Goal: Task Accomplishment & Management: Use online tool/utility

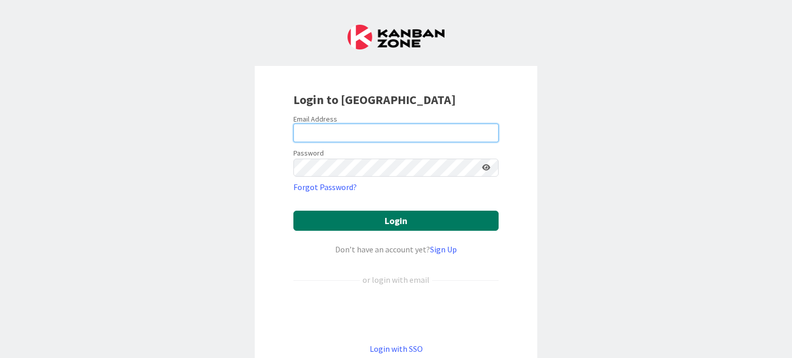
type input "[PERSON_NAME][EMAIL_ADDRESS][DOMAIN_NAME]"
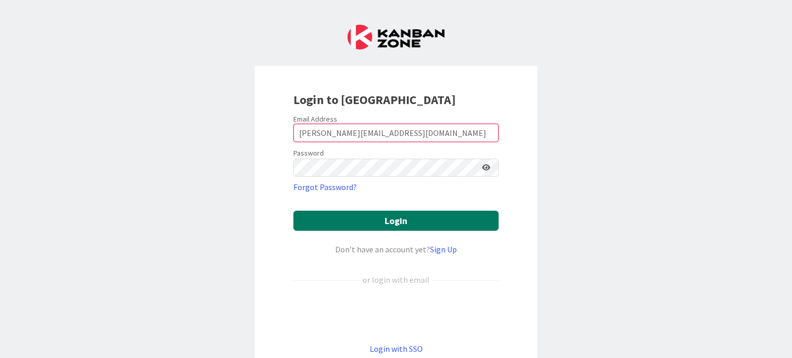
click at [397, 216] on button "Login" at bounding box center [395, 221] width 205 height 20
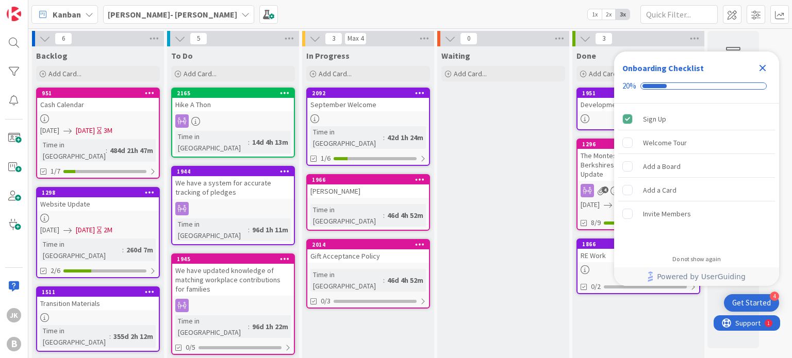
click at [763, 65] on icon "Close Checklist" at bounding box center [762, 68] width 12 height 12
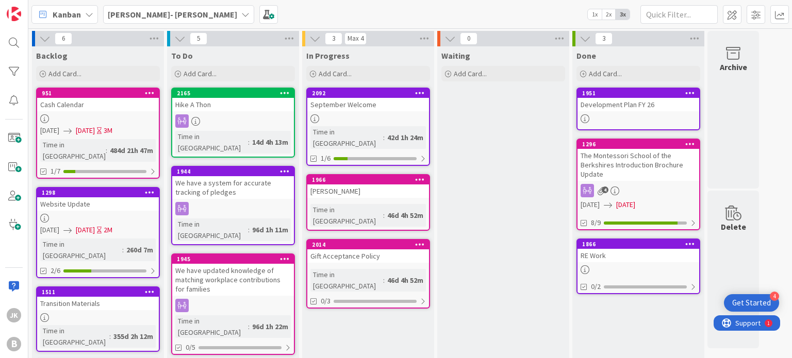
click at [139, 18] on b "[PERSON_NAME]- [PERSON_NAME]" at bounding box center [172, 14] width 129 height 10
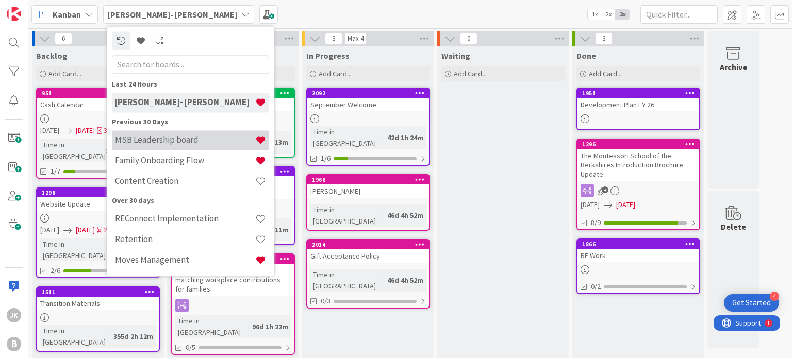
click at [168, 142] on h4 "MSB Leadership board" at bounding box center [185, 140] width 140 height 10
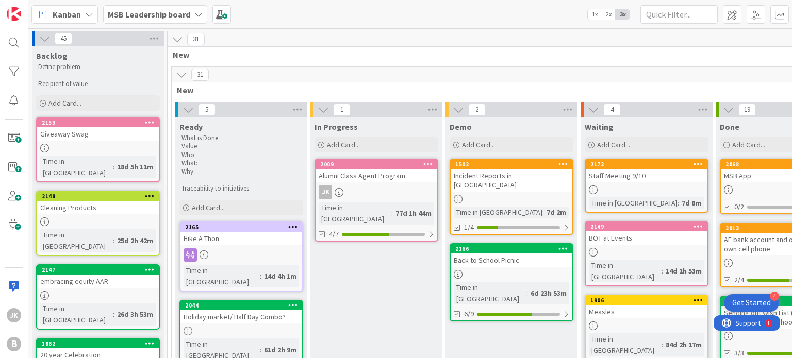
click at [515, 14] on div "Kanban MSB Leadership board 1x 2x 3x" at bounding box center [409, 14] width 763 height 28
click at [540, 257] on link "2166 Back to School Picnic Time in [GEOGRAPHIC_DATA] : 6d 23h 53m 6/9" at bounding box center [511, 282] width 124 height 78
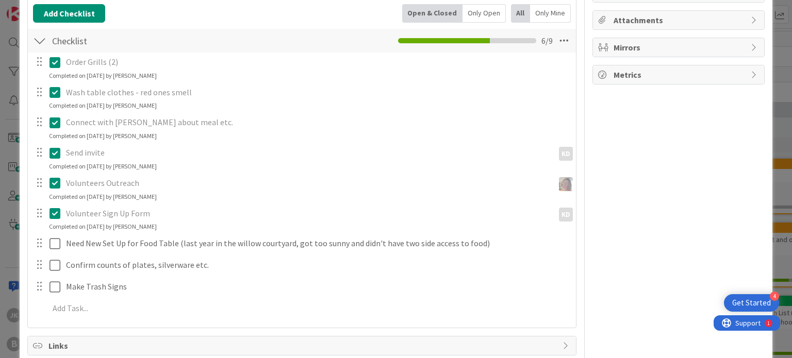
scroll to position [118, 0]
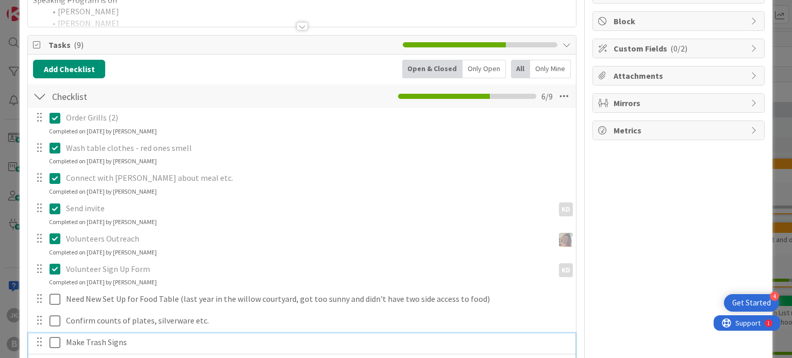
click at [51, 345] on icon at bounding box center [54, 343] width 11 height 12
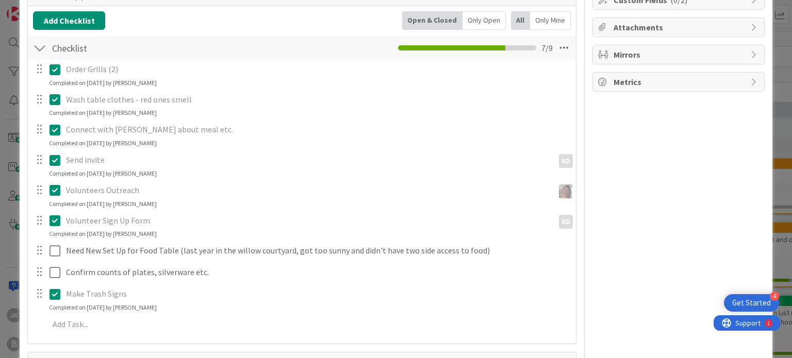
click at [674, 246] on div "Owner KD Educational program Dates Block Custom Fields ( 0/2 ) Attachments Mirr…" at bounding box center [678, 150] width 172 height 552
click at [621, 214] on div "Owner KD Educational program Dates Block Custom Fields ( 0/2 ) Attachments Mirr…" at bounding box center [678, 150] width 172 height 552
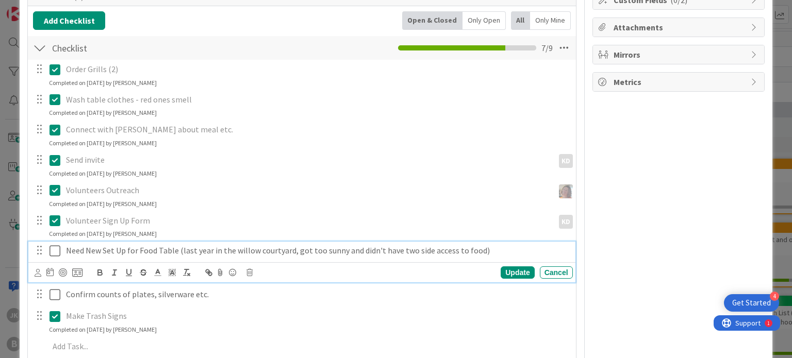
click at [55, 253] on icon at bounding box center [54, 251] width 11 height 12
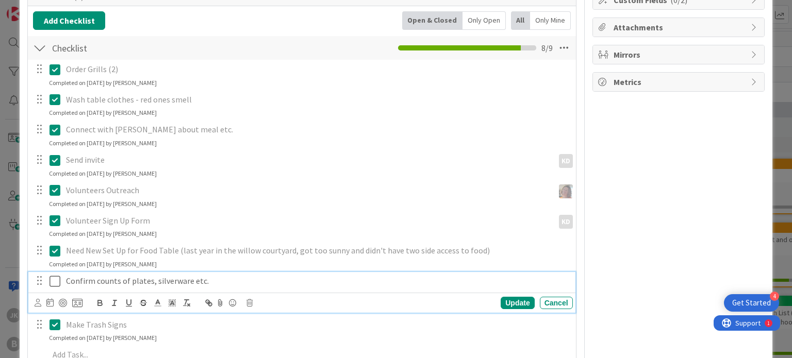
click at [56, 273] on button at bounding box center [55, 281] width 12 height 16
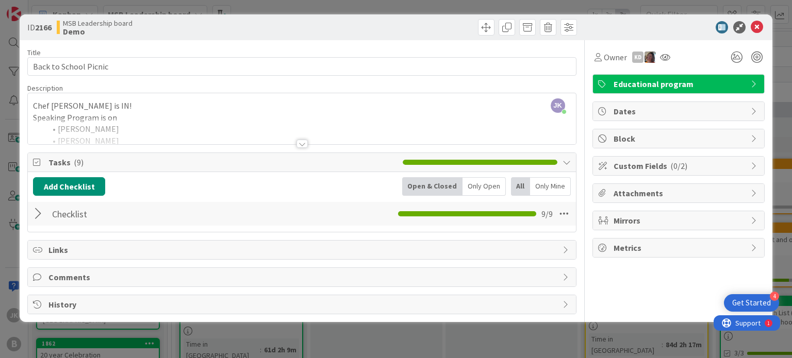
scroll to position [0, 0]
click at [378, 134] on div at bounding box center [301, 131] width 547 height 26
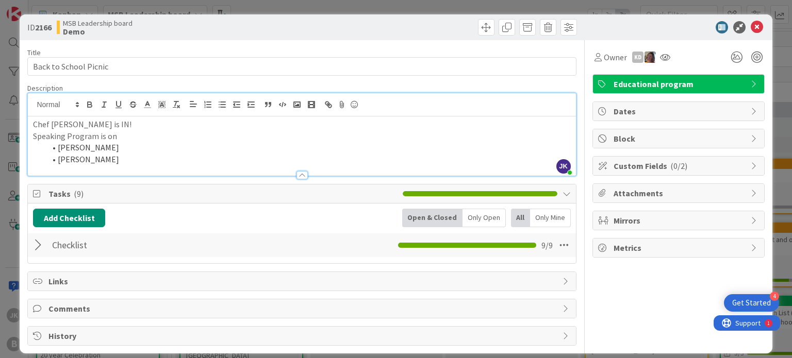
click at [237, 157] on li "[PERSON_NAME]" at bounding box center [307, 160] width 525 height 12
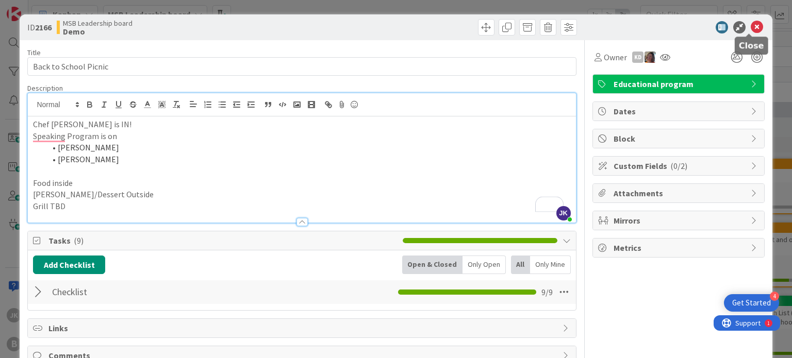
click at [750, 26] on icon at bounding box center [756, 27] width 12 height 12
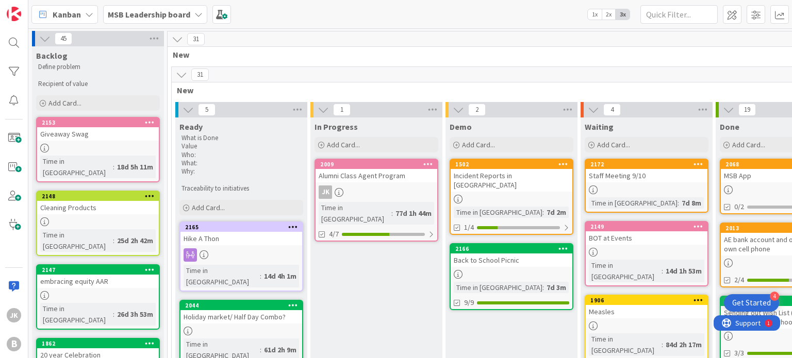
click at [89, 129] on div "Giveaway Swag" at bounding box center [98, 133] width 122 height 13
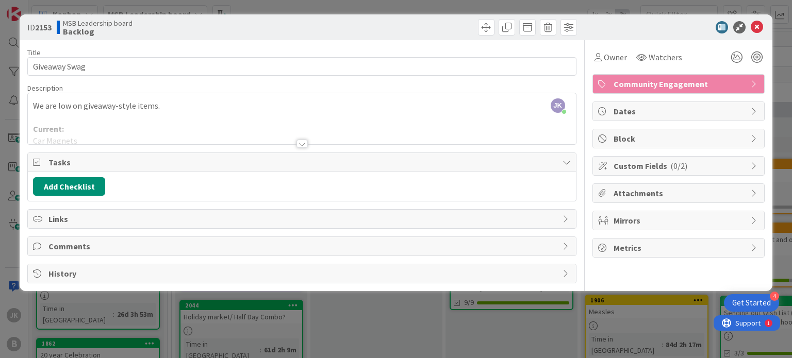
click at [305, 143] on div at bounding box center [301, 144] width 11 height 8
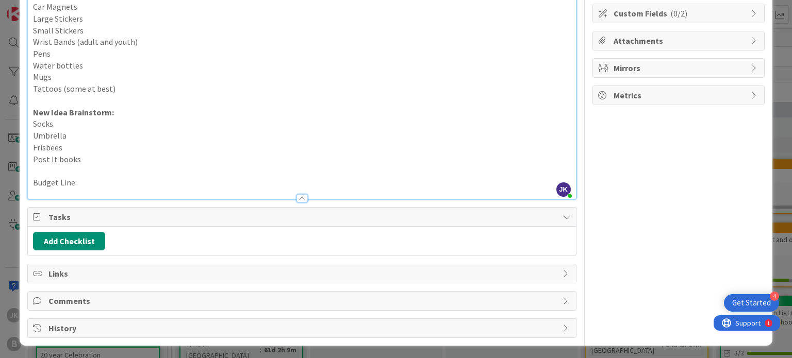
scroll to position [153, 0]
click at [83, 239] on button "Add Checklist" at bounding box center [69, 241] width 72 height 19
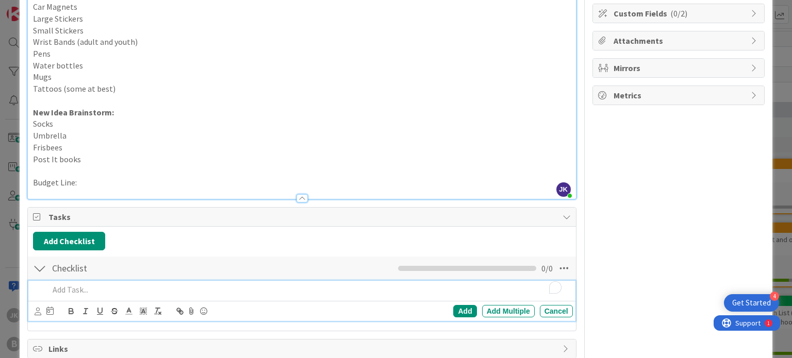
click at [174, 294] on p "To enrich screen reader interactions, please activate Accessibility in Grammarl…" at bounding box center [308, 290] width 519 height 12
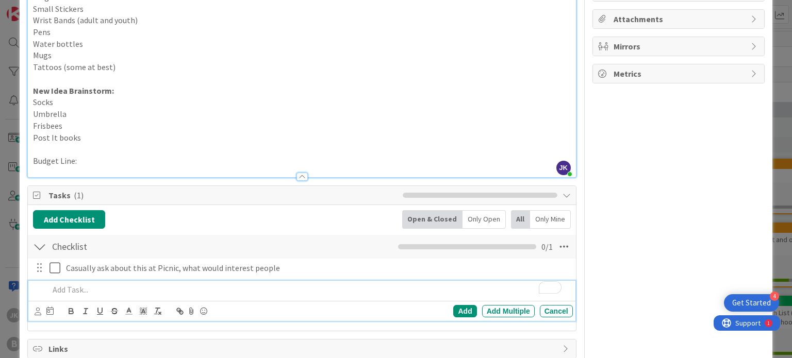
click at [656, 198] on div "Owner Watchers Community Engagement Dates Block Custom Fields ( 0/2 ) Attachmen…" at bounding box center [678, 139] width 172 height 547
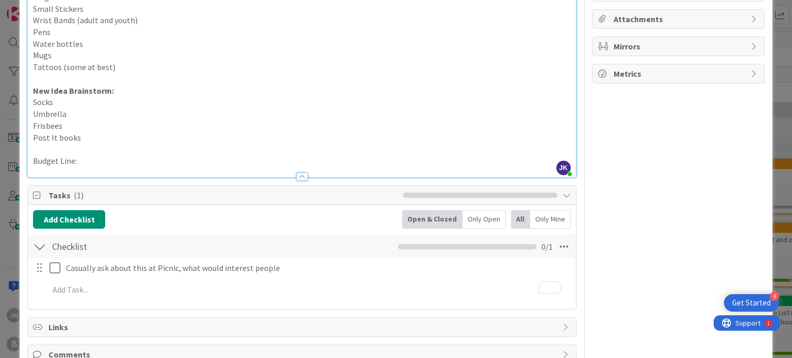
scroll to position [0, 0]
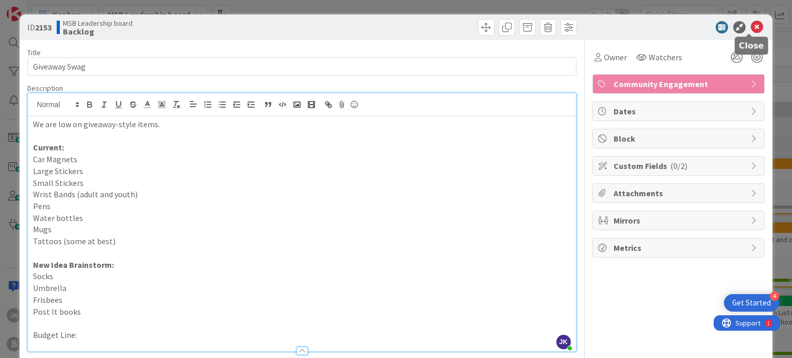
click at [750, 29] on icon at bounding box center [756, 27] width 12 height 12
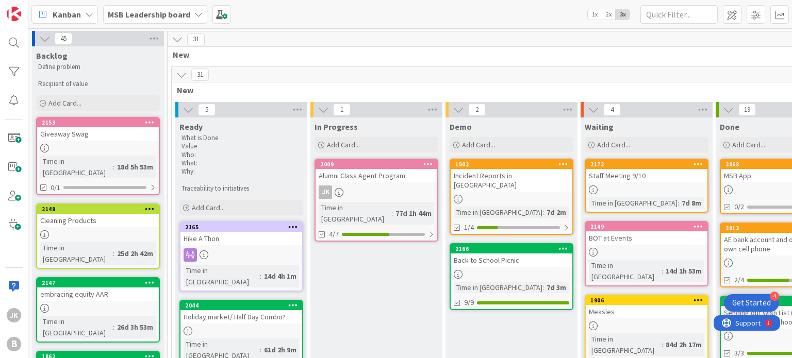
click at [544, 282] on div "7d 3m" at bounding box center [556, 287] width 25 height 11
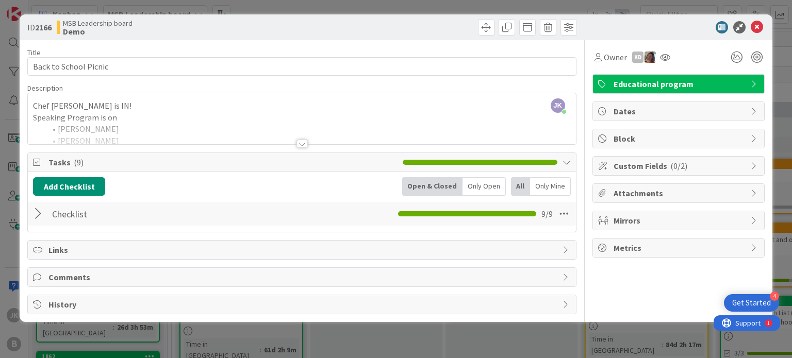
click at [291, 125] on div at bounding box center [301, 131] width 547 height 26
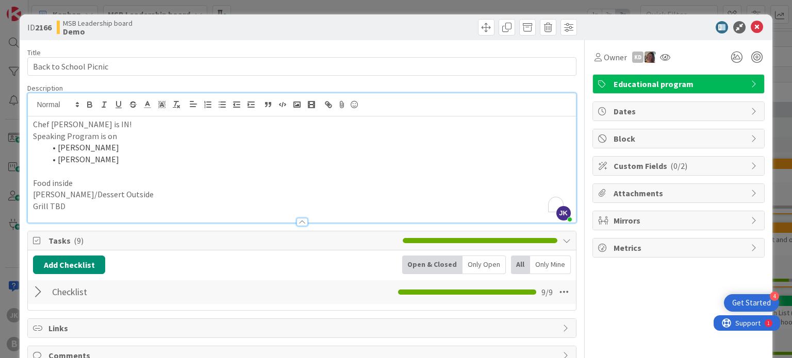
click at [121, 159] on li "[PERSON_NAME]" at bounding box center [307, 160] width 525 height 12
click at [149, 155] on li "[PERSON_NAME] - liasons, clubs" at bounding box center [307, 160] width 525 height 12
click at [111, 140] on p "Speaking Program is on" at bounding box center [301, 136] width 537 height 12
click at [105, 148] on li "[PERSON_NAME]" at bounding box center [307, 148] width 525 height 12
click at [208, 147] on li "[PERSON_NAME] - welcome" at bounding box center [307, 148] width 525 height 12
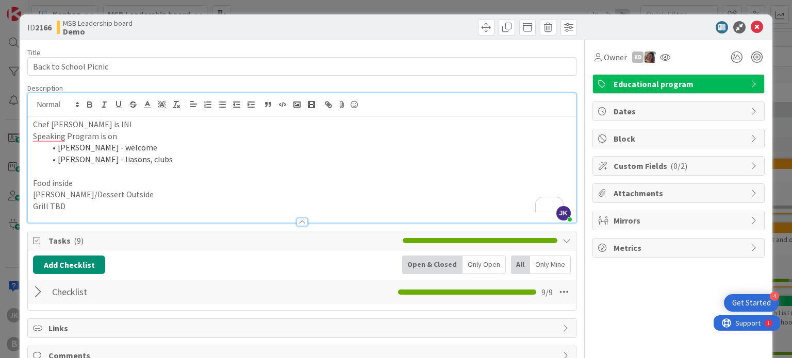
click at [194, 160] on li "[PERSON_NAME] - liasons, clubs" at bounding box center [307, 160] width 525 height 12
click at [119, 148] on li "[PERSON_NAME] - welcome" at bounding box center [307, 148] width 525 height 12
click at [750, 29] on icon at bounding box center [756, 27] width 12 height 12
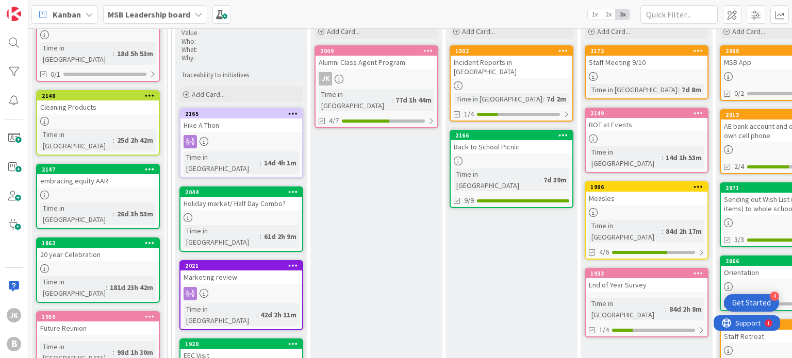
scroll to position [113, 0]
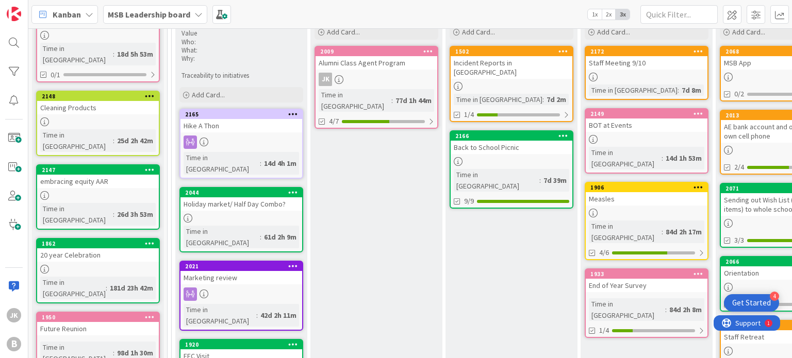
click at [628, 279] on div "End of Year Survey" at bounding box center [647, 285] width 122 height 13
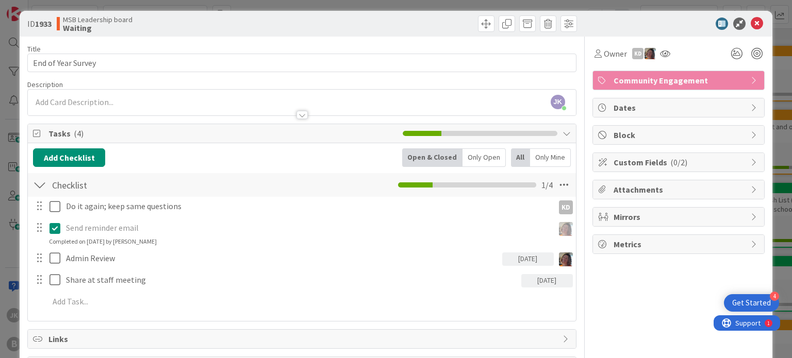
scroll to position [4, 0]
click at [750, 24] on icon at bounding box center [756, 23] width 12 height 12
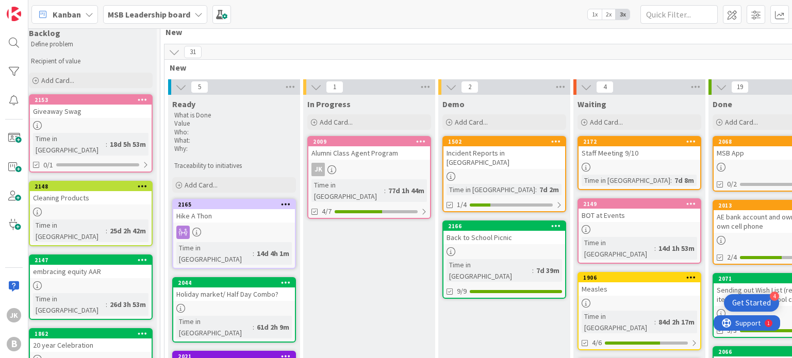
scroll to position [0, 7]
